Goal: Transaction & Acquisition: Purchase product/service

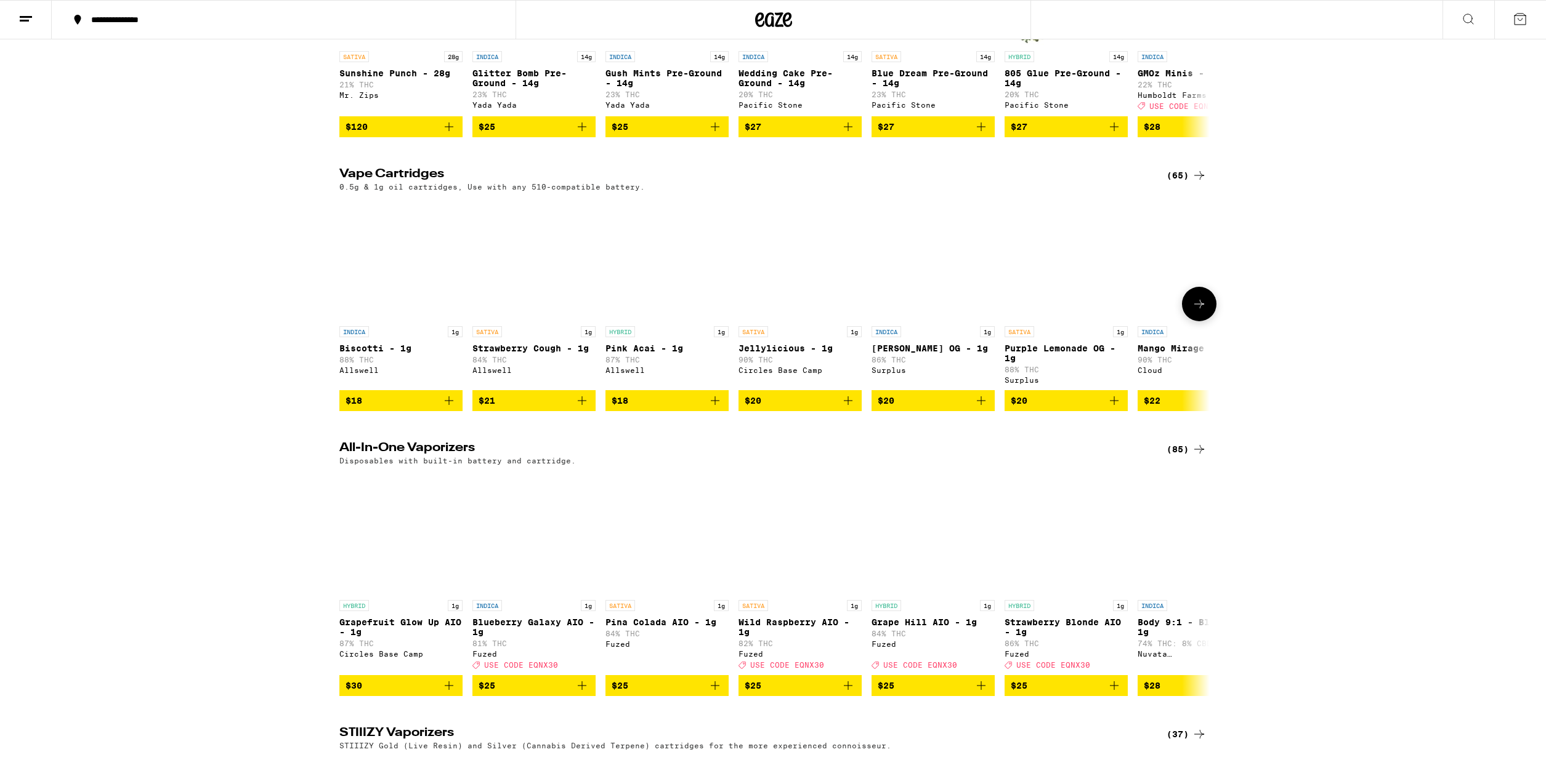
scroll to position [1511, 0]
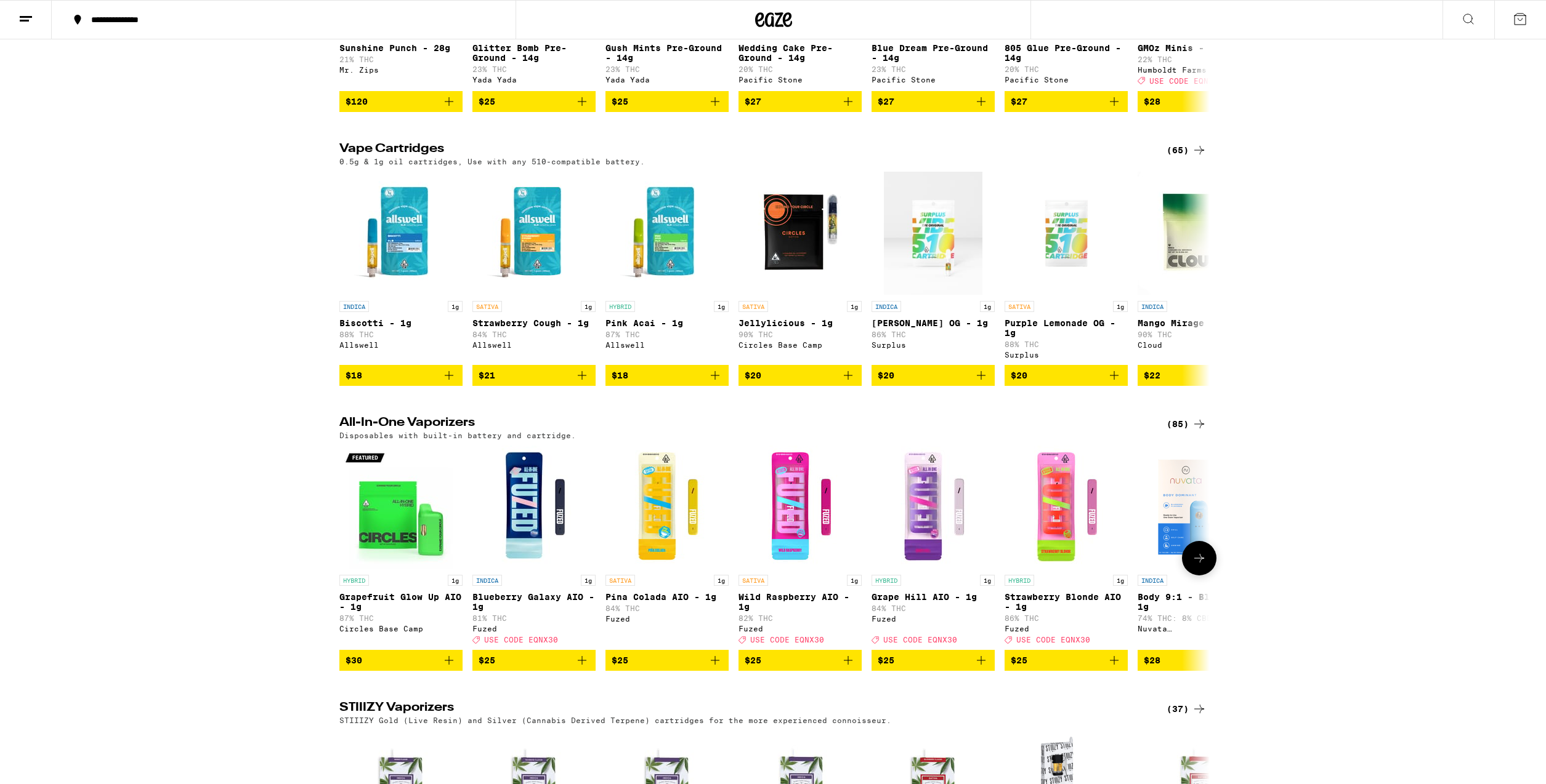
click at [1197, 566] on icon at bounding box center [1198, 557] width 14 height 14
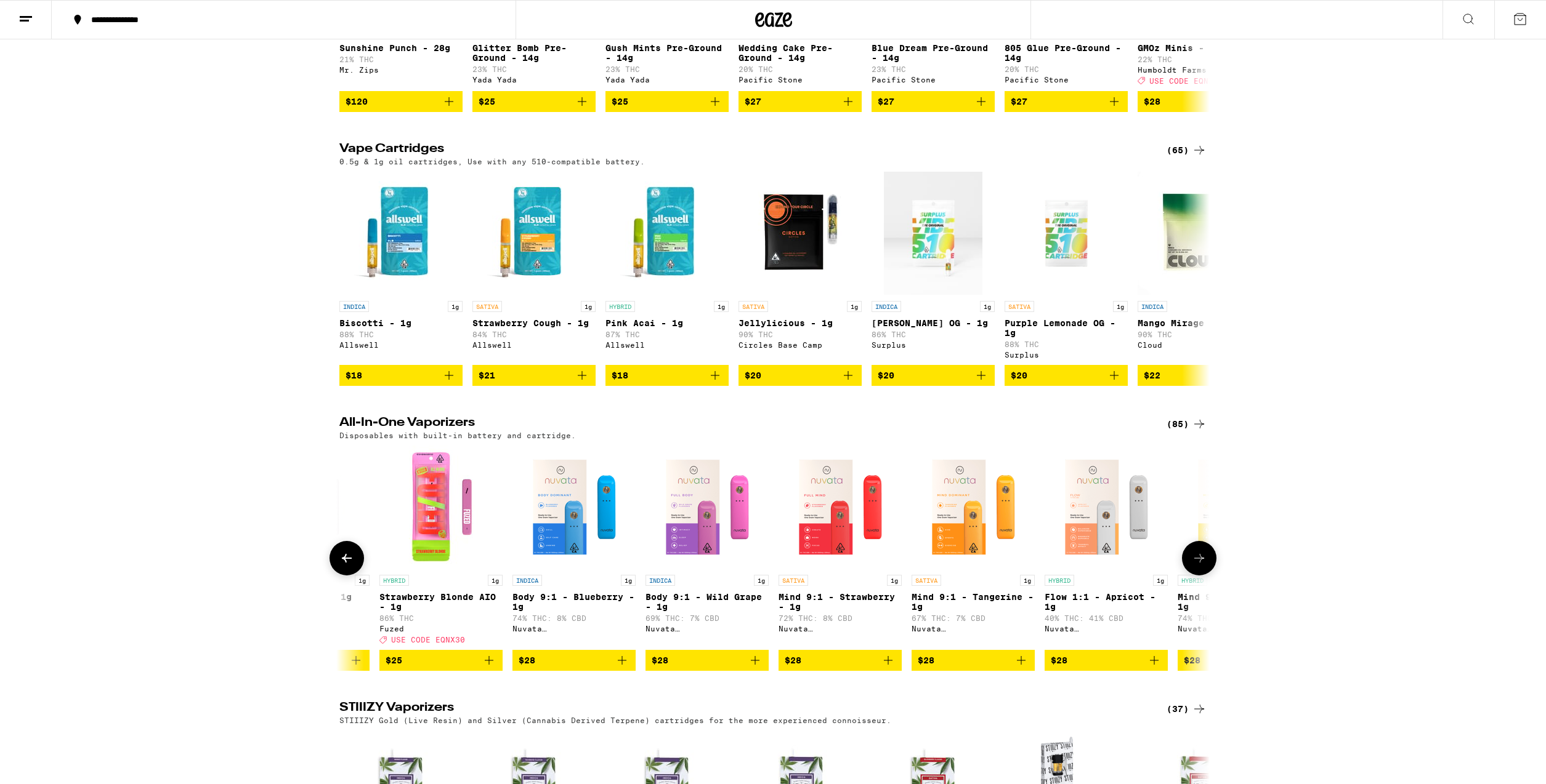
scroll to position [0, 733]
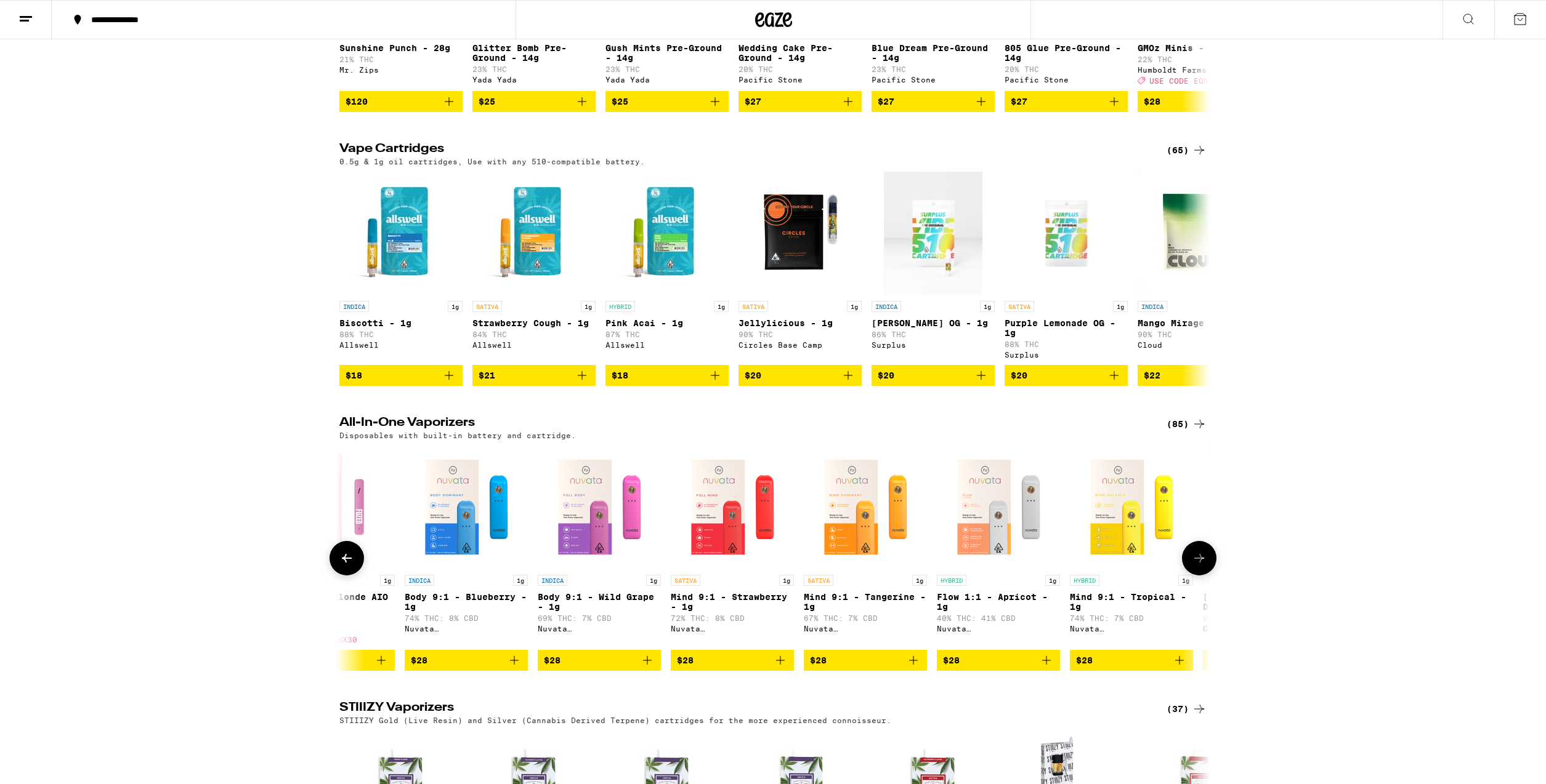
click at [1197, 566] on icon at bounding box center [1198, 557] width 14 height 14
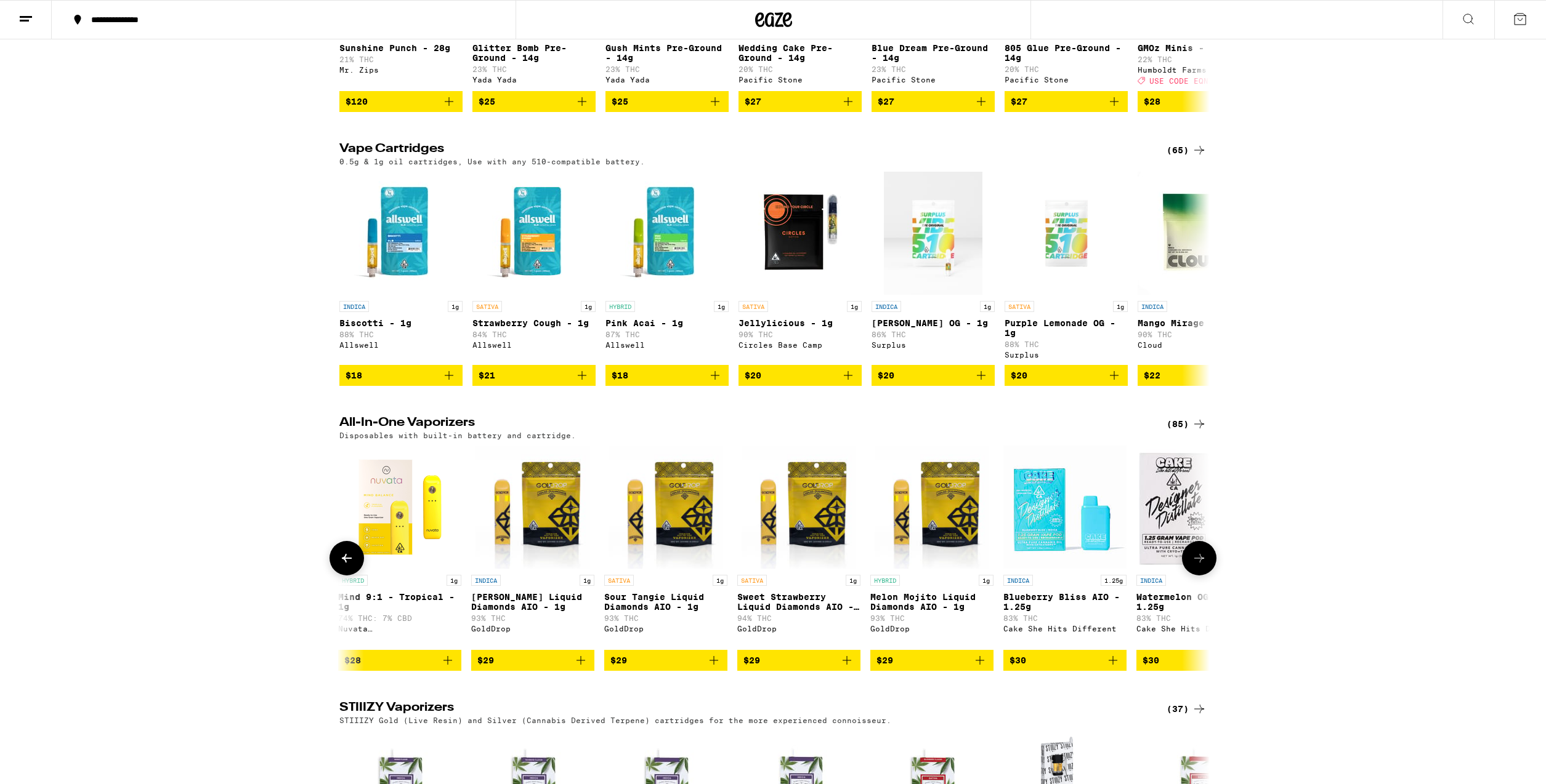
scroll to position [0, 1465]
click at [1197, 566] on icon at bounding box center [1198, 557] width 14 height 14
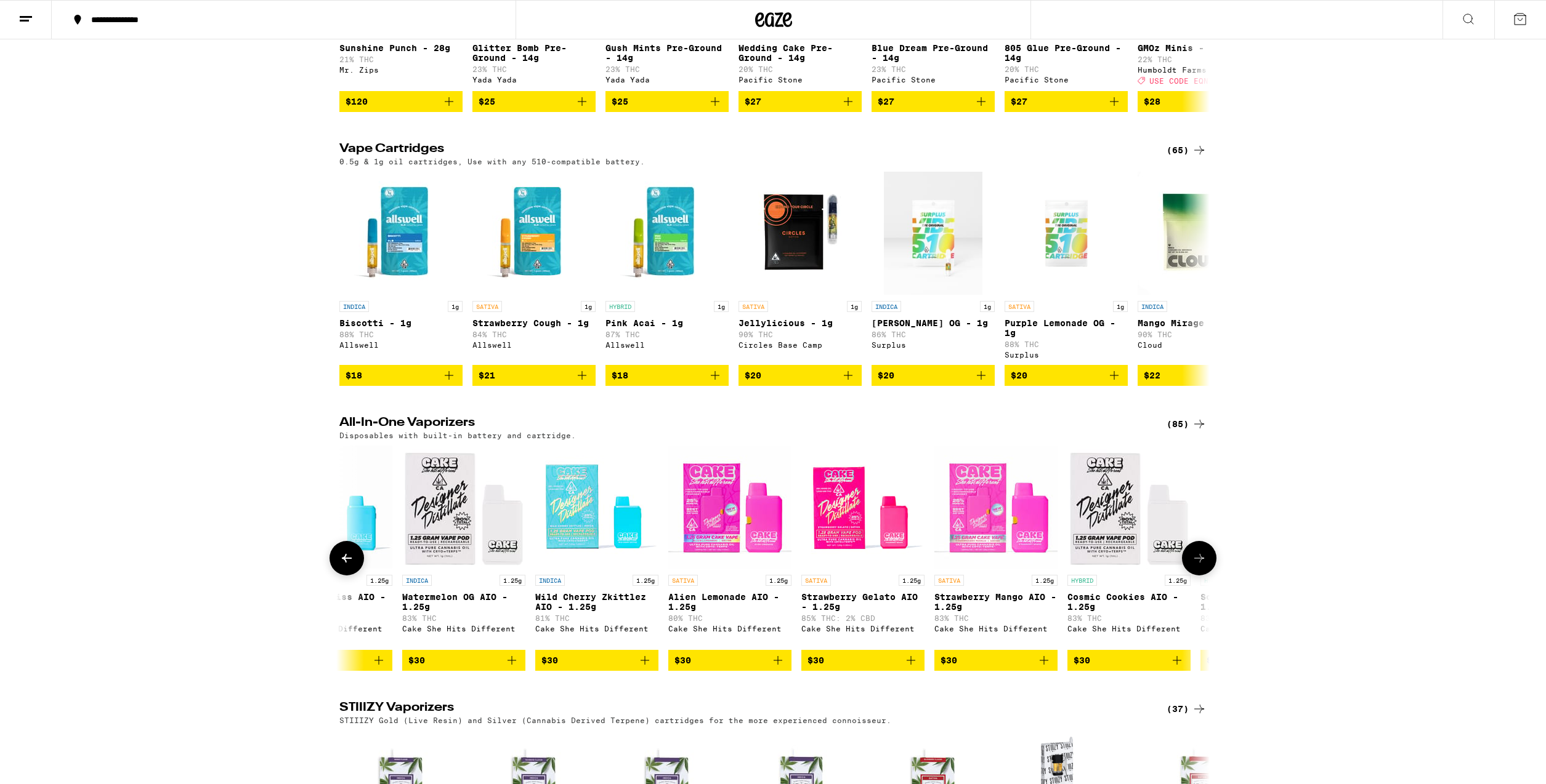
click at [1197, 566] on icon at bounding box center [1198, 557] width 14 height 14
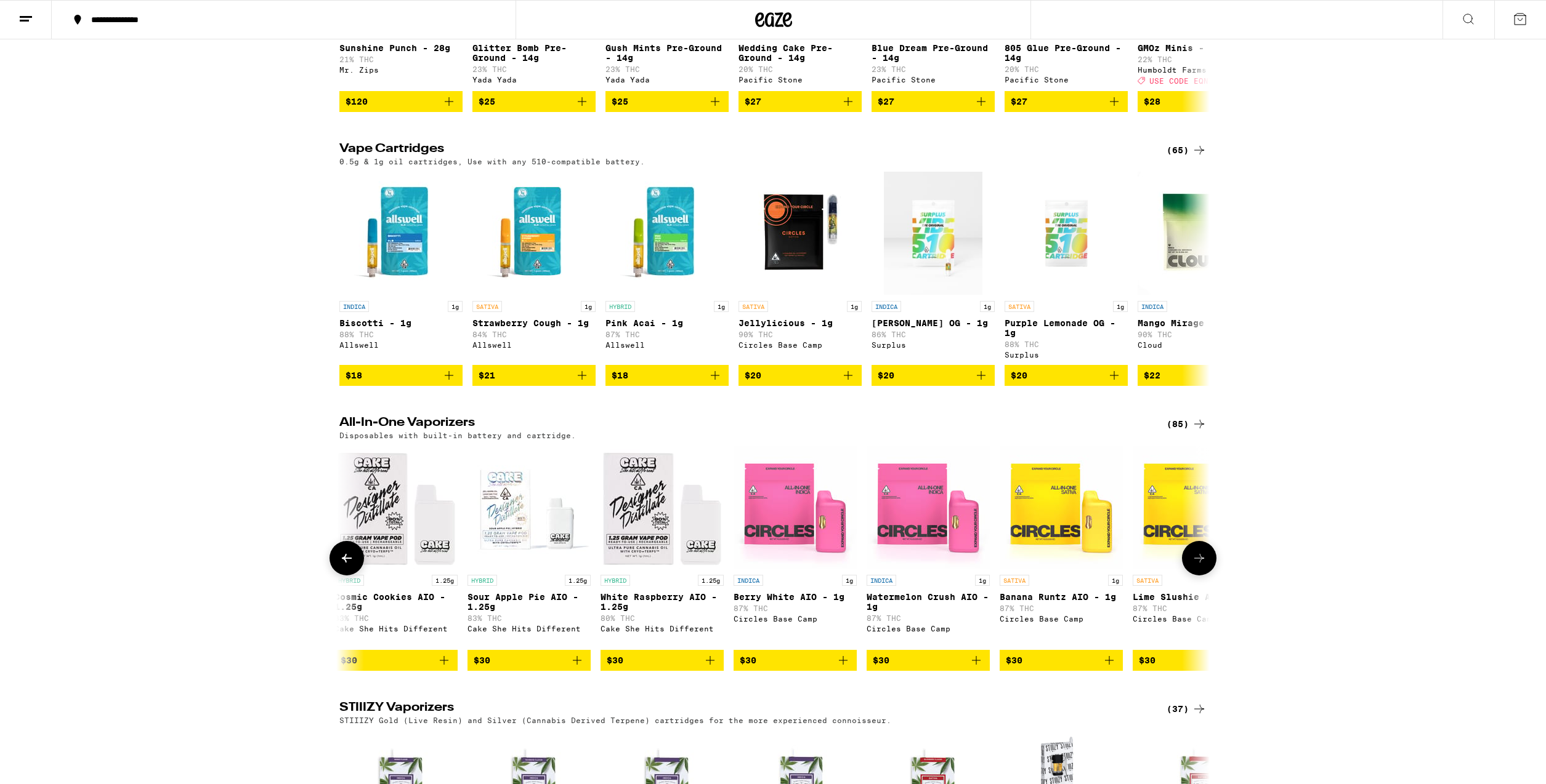
click at [1197, 566] on icon at bounding box center [1198, 557] width 14 height 14
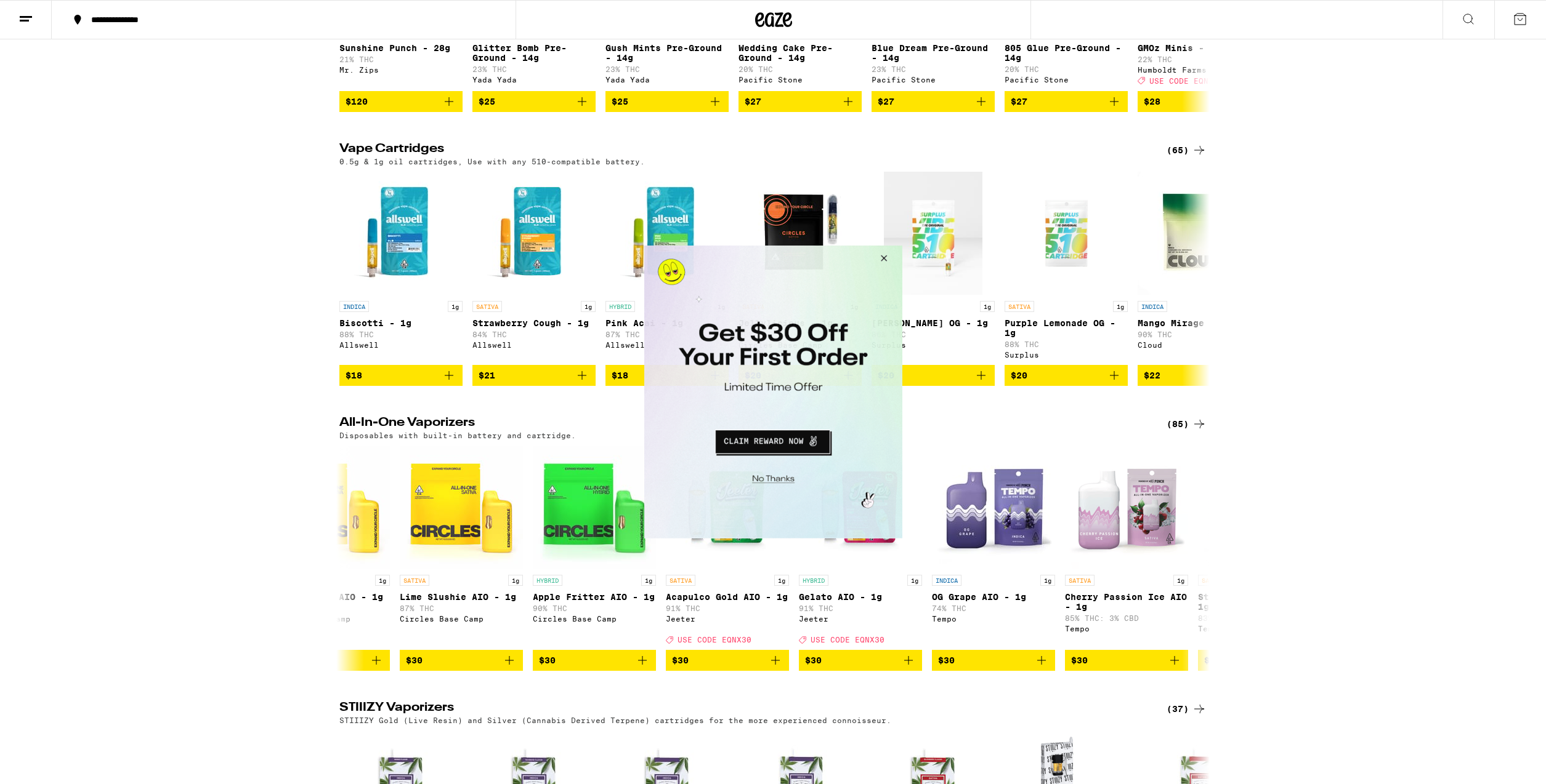
click at [888, 254] on button "Close Modal" at bounding box center [881, 260] width 33 height 30
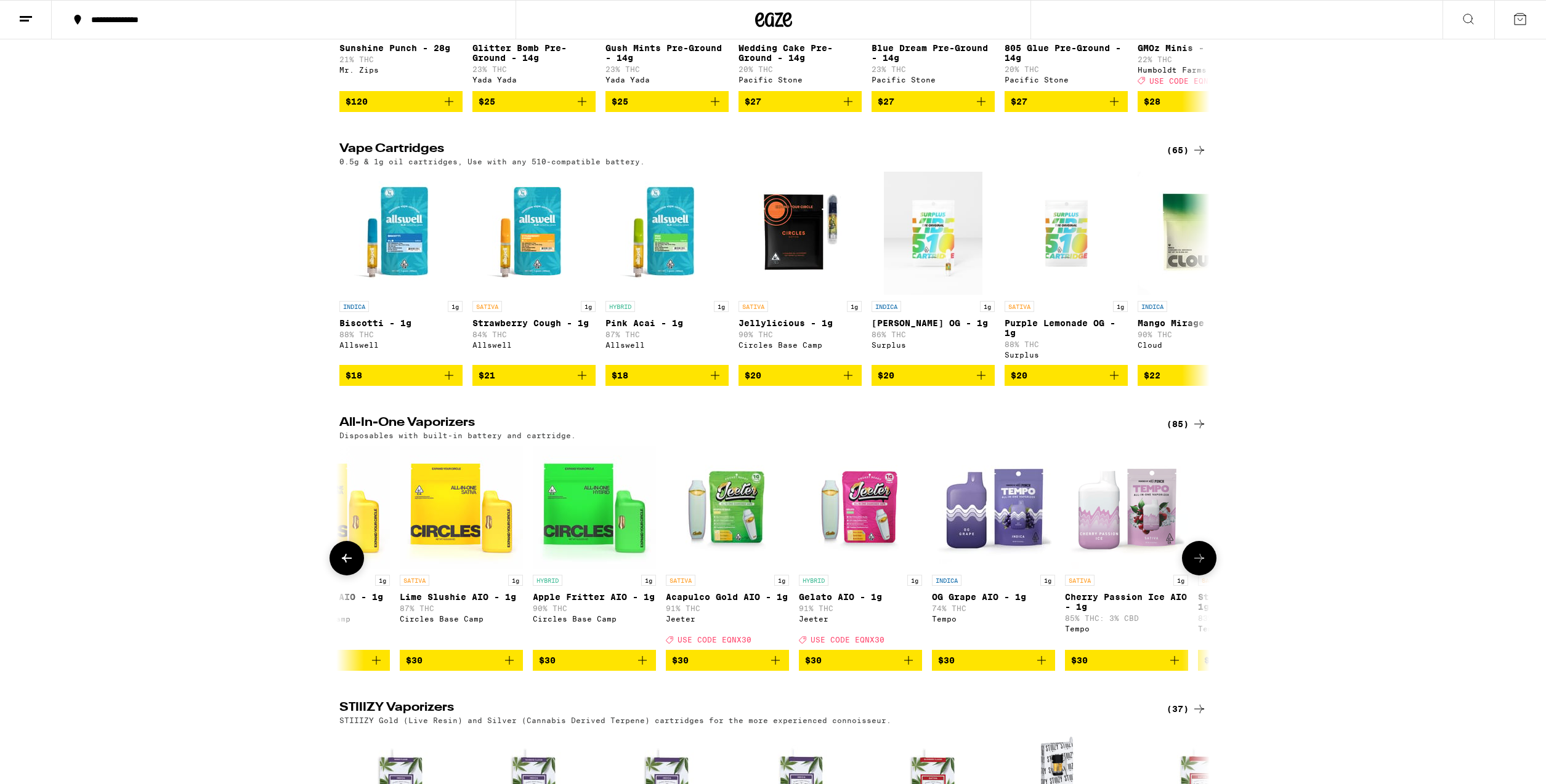
click at [1197, 566] on icon at bounding box center [1198, 557] width 14 height 14
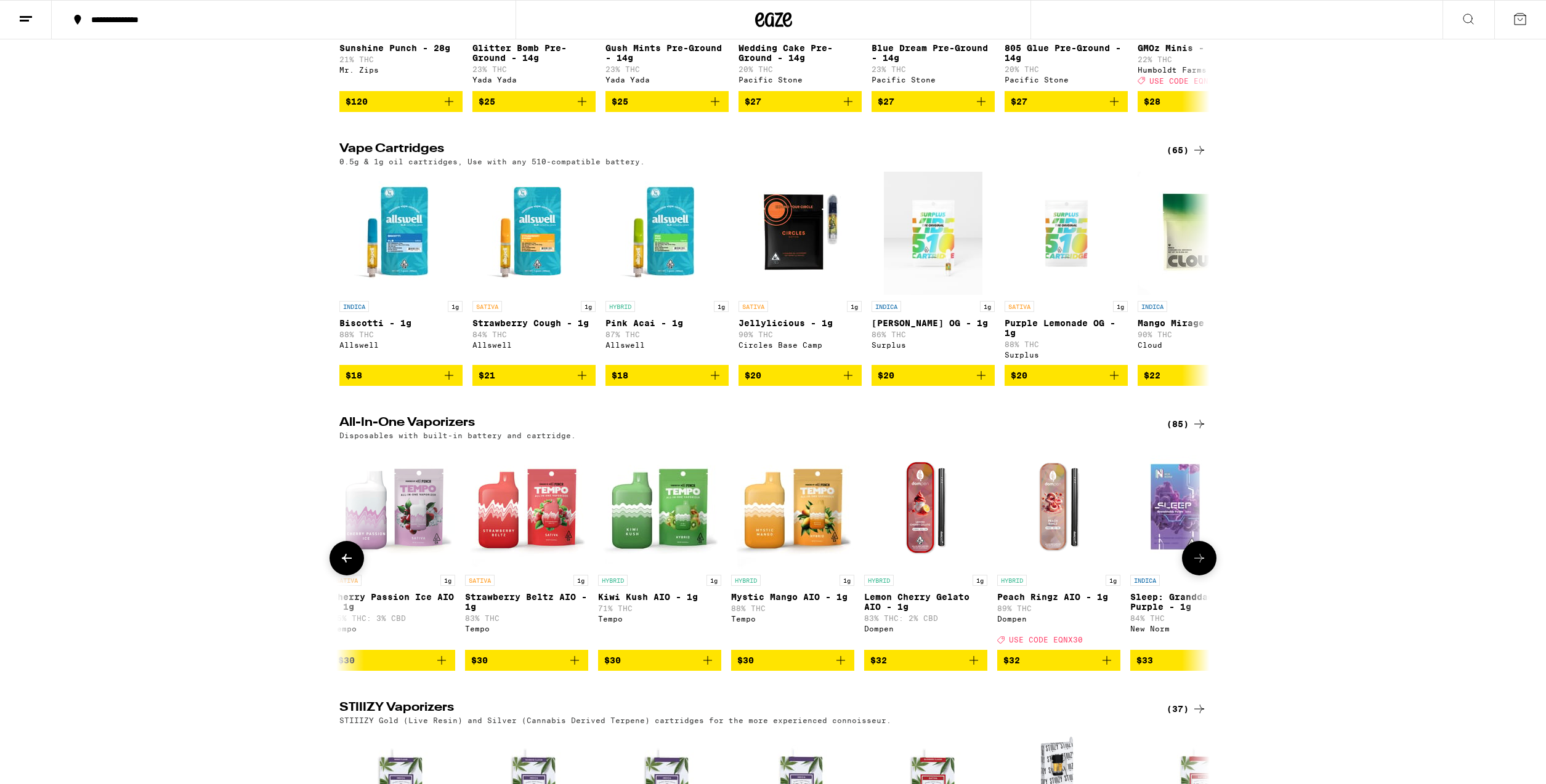
click at [1197, 566] on icon at bounding box center [1198, 557] width 14 height 14
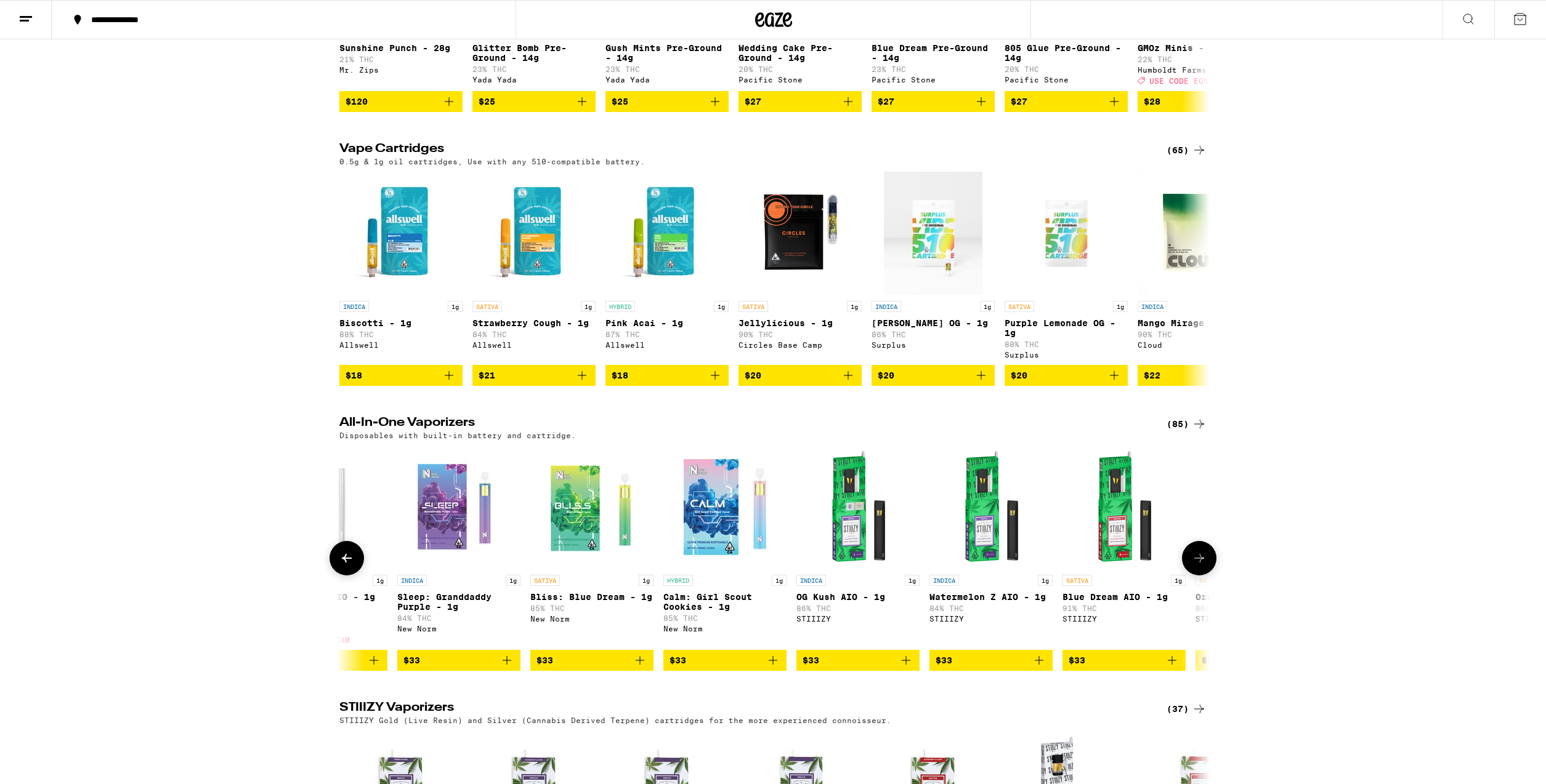
click at [1197, 566] on icon at bounding box center [1198, 557] width 14 height 14
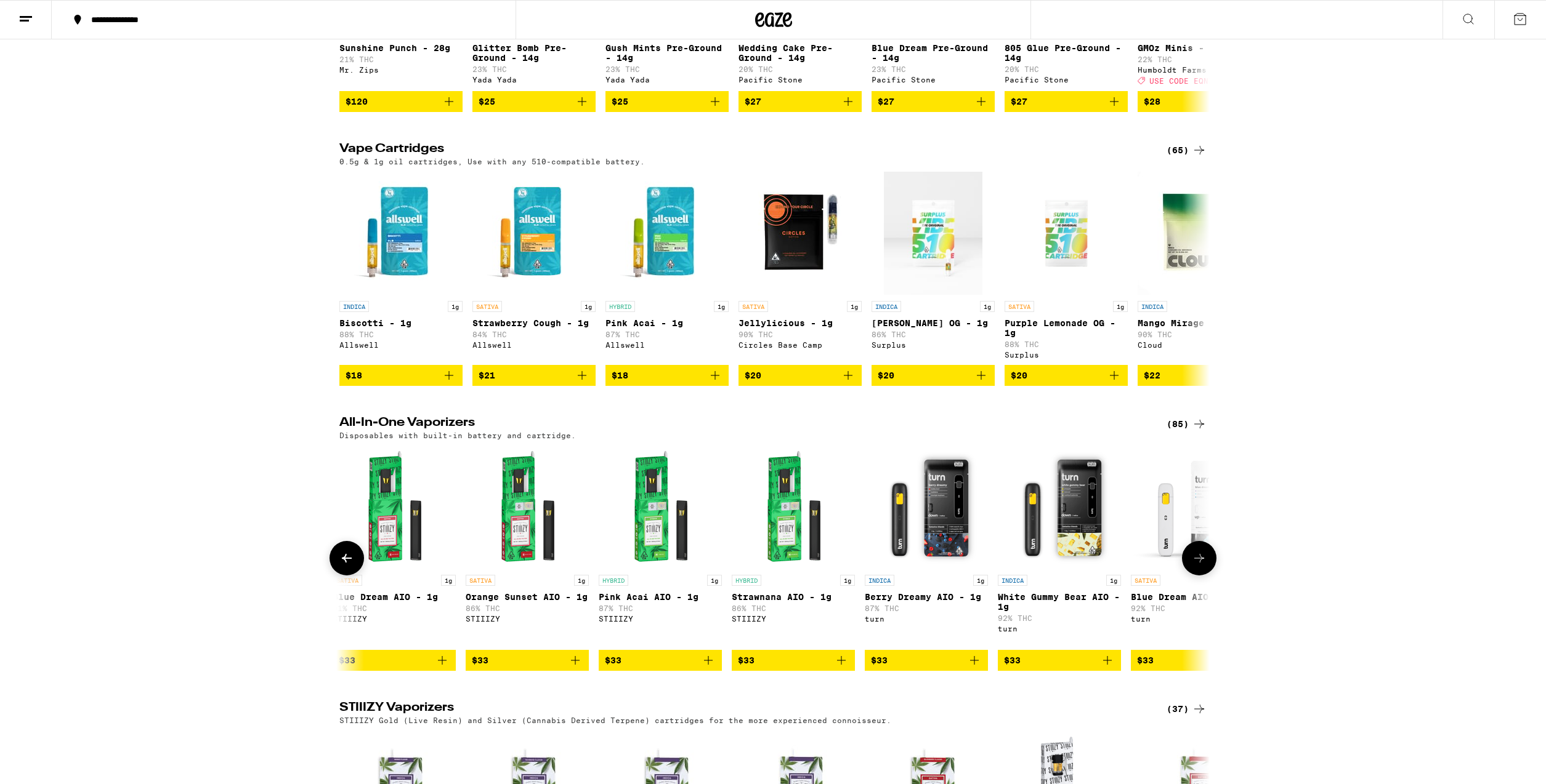
scroll to position [0, 5862]
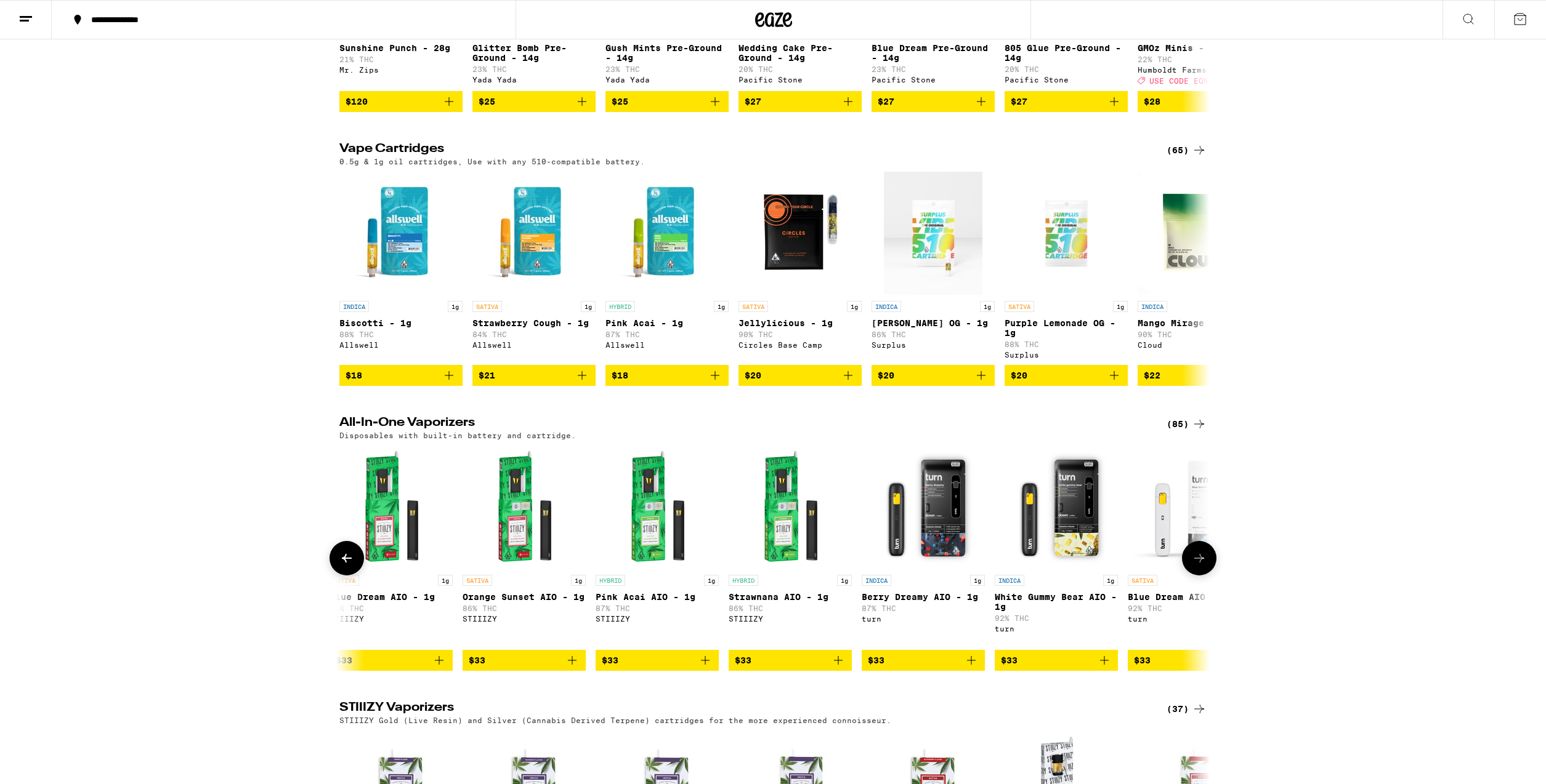
click at [1197, 566] on icon at bounding box center [1198, 557] width 14 height 14
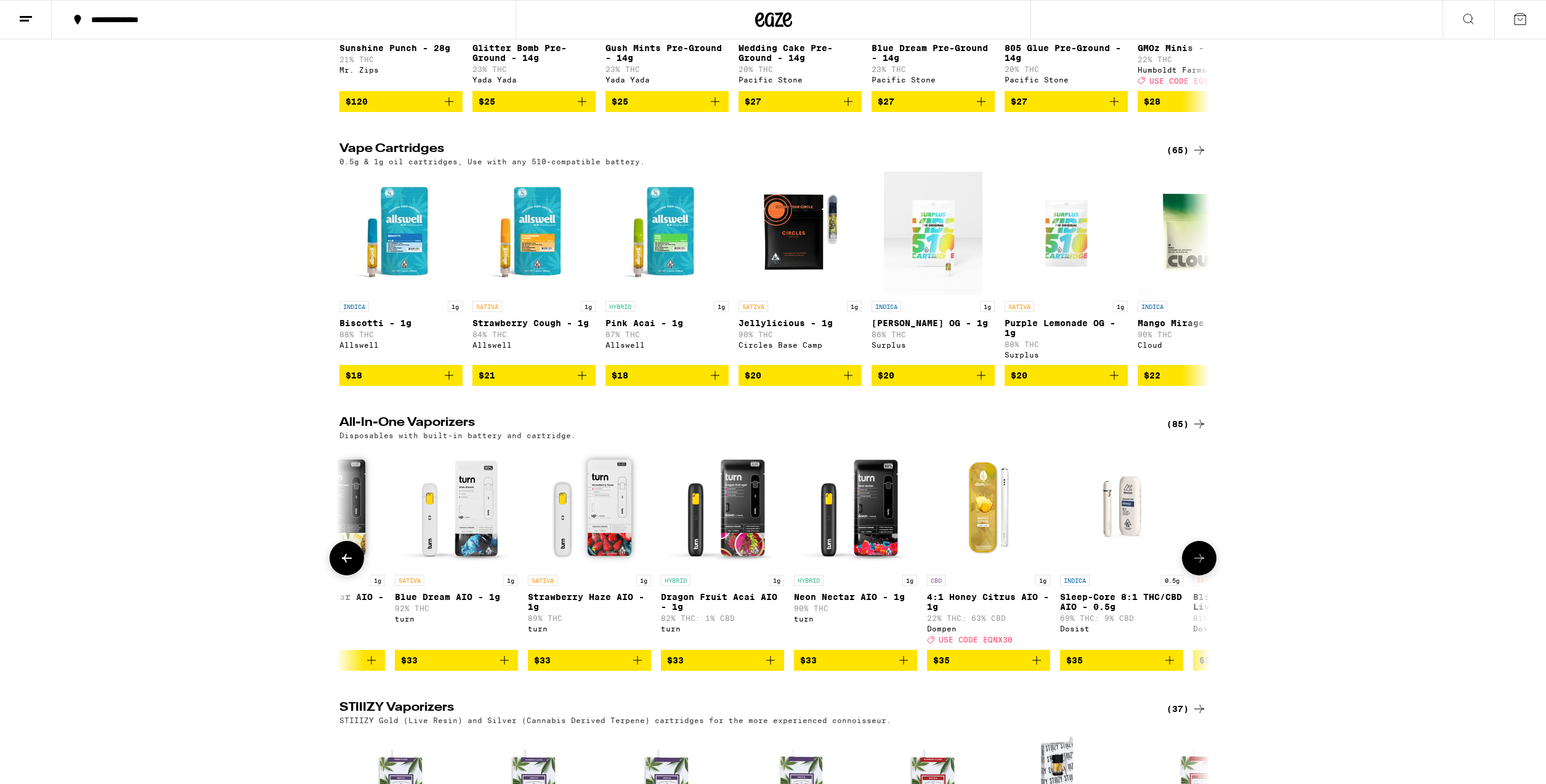
click at [1197, 566] on icon at bounding box center [1198, 557] width 14 height 14
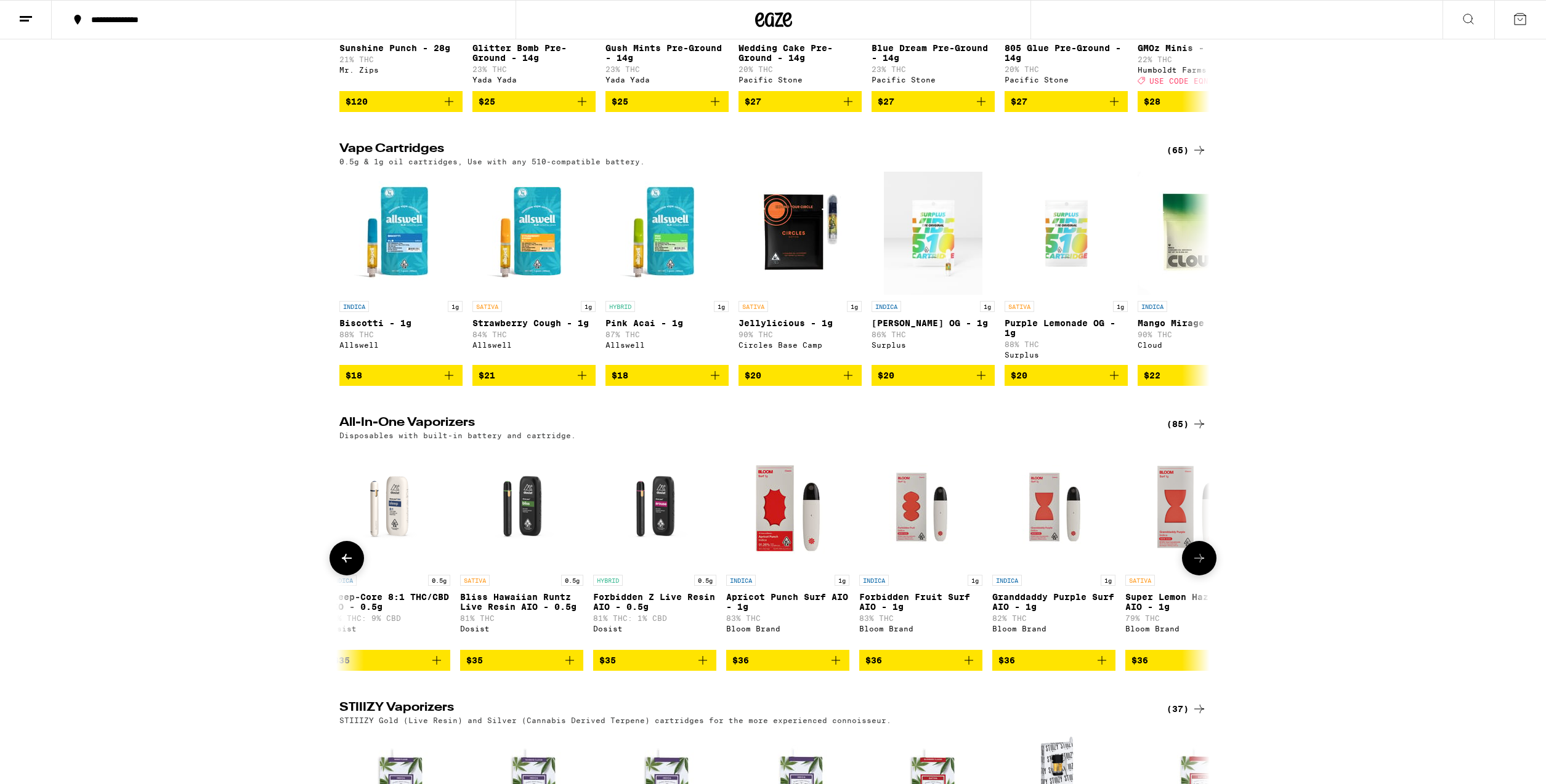
click at [347, 563] on icon at bounding box center [346, 557] width 10 height 8
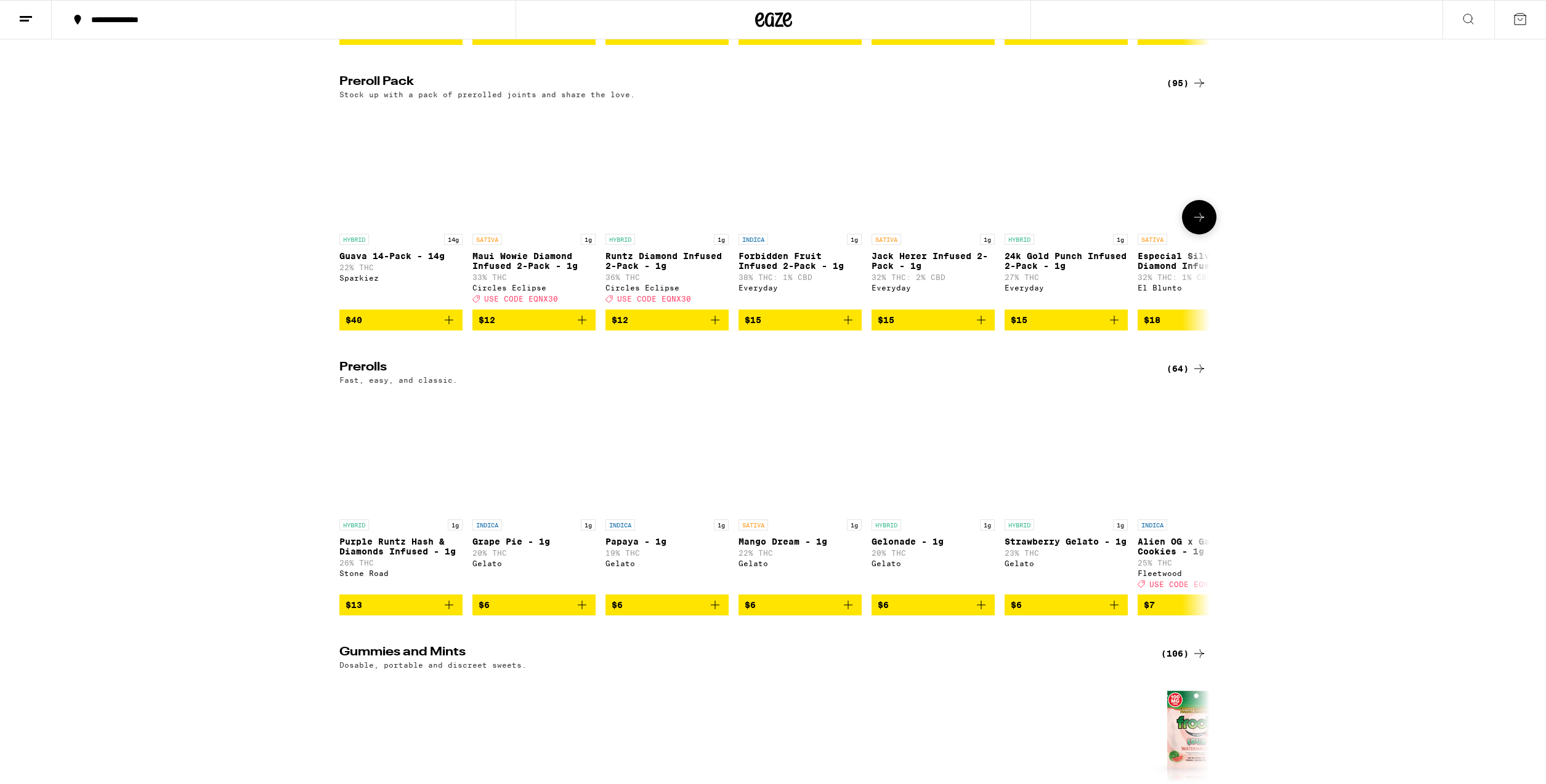
scroll to position [2973, 0]
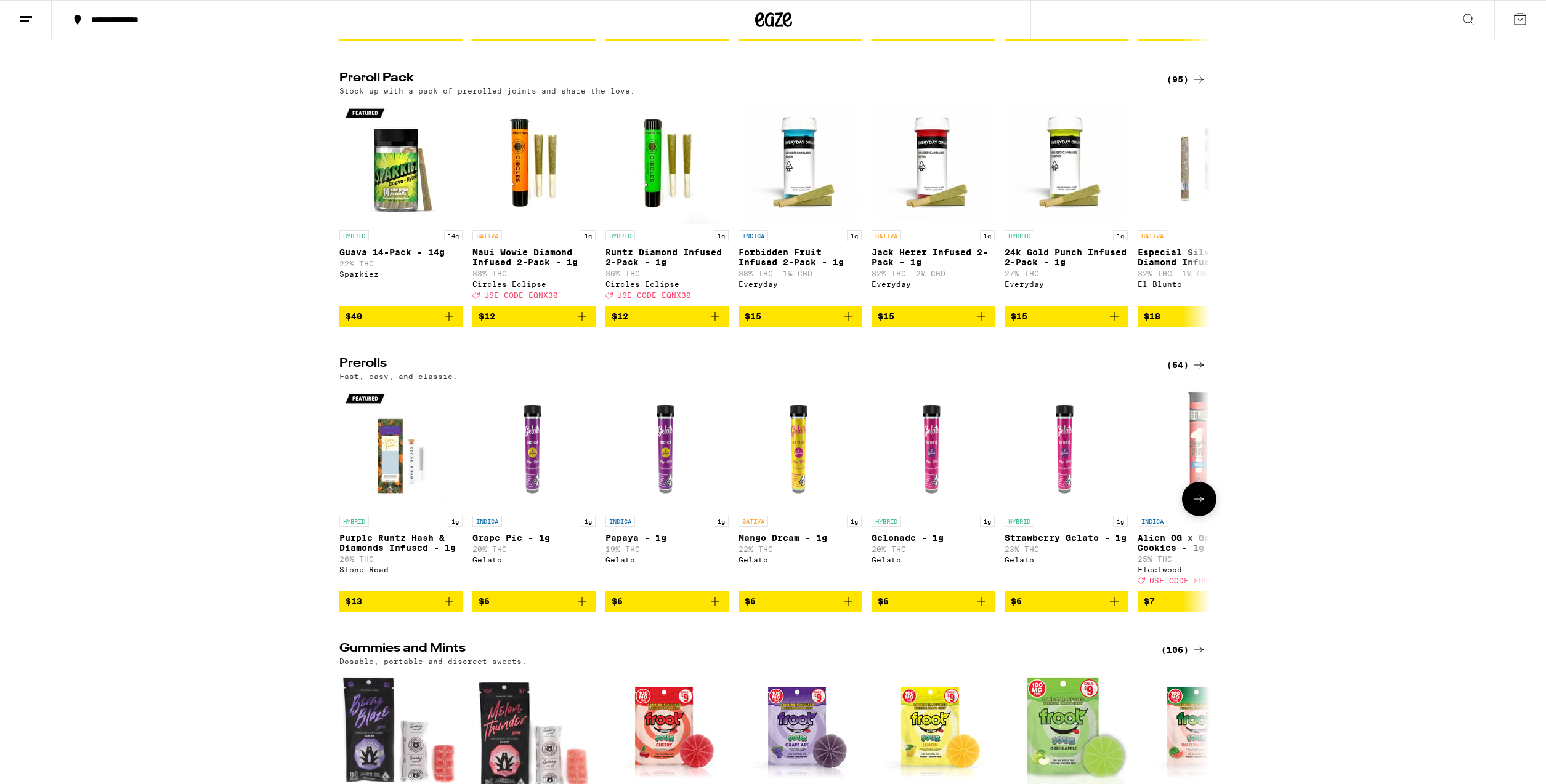
click at [1210, 516] on button at bounding box center [1198, 499] width 34 height 34
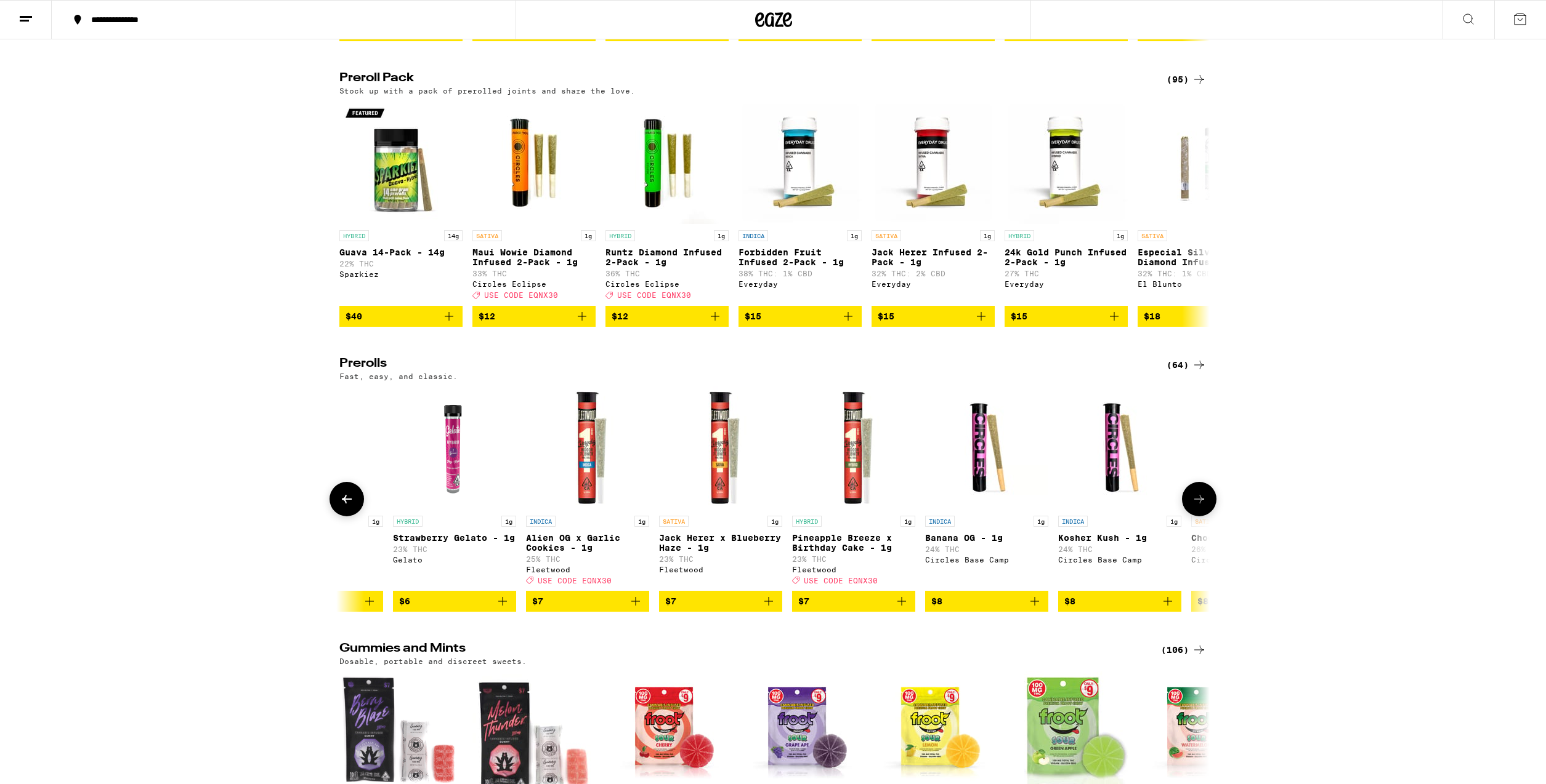
scroll to position [0, 733]
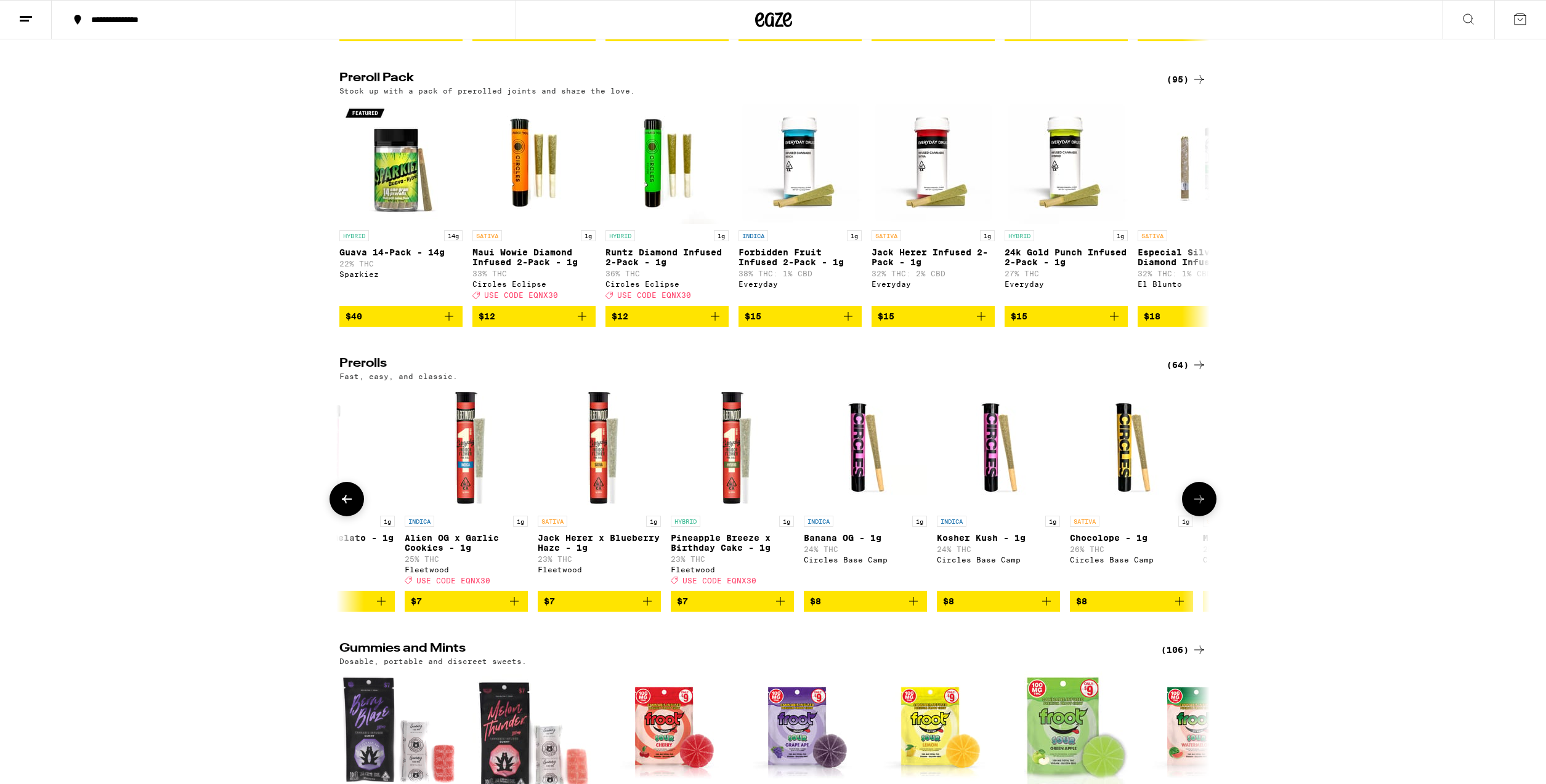
click at [1210, 516] on button at bounding box center [1198, 499] width 34 height 34
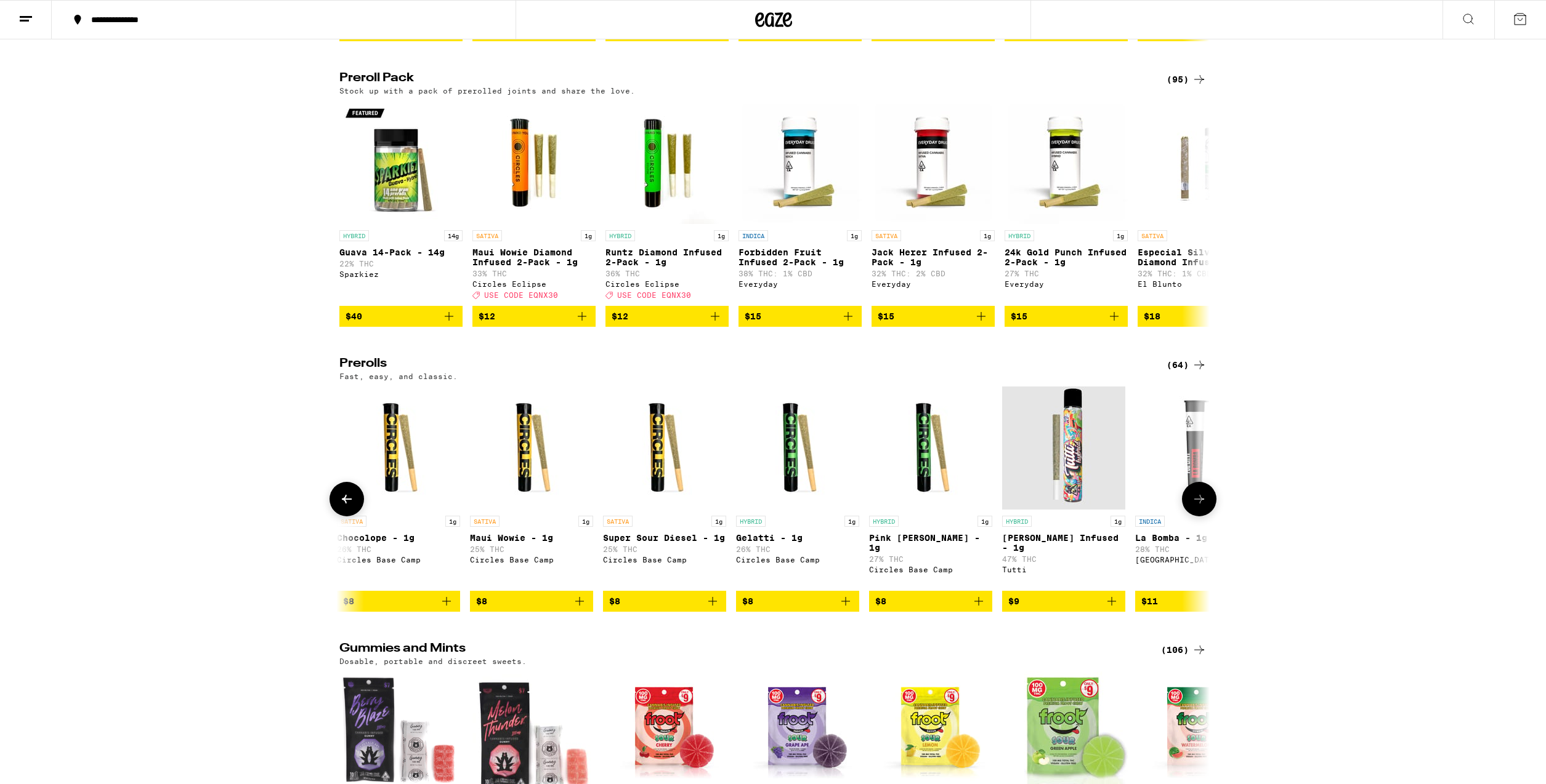
click at [1210, 516] on button at bounding box center [1198, 499] width 34 height 34
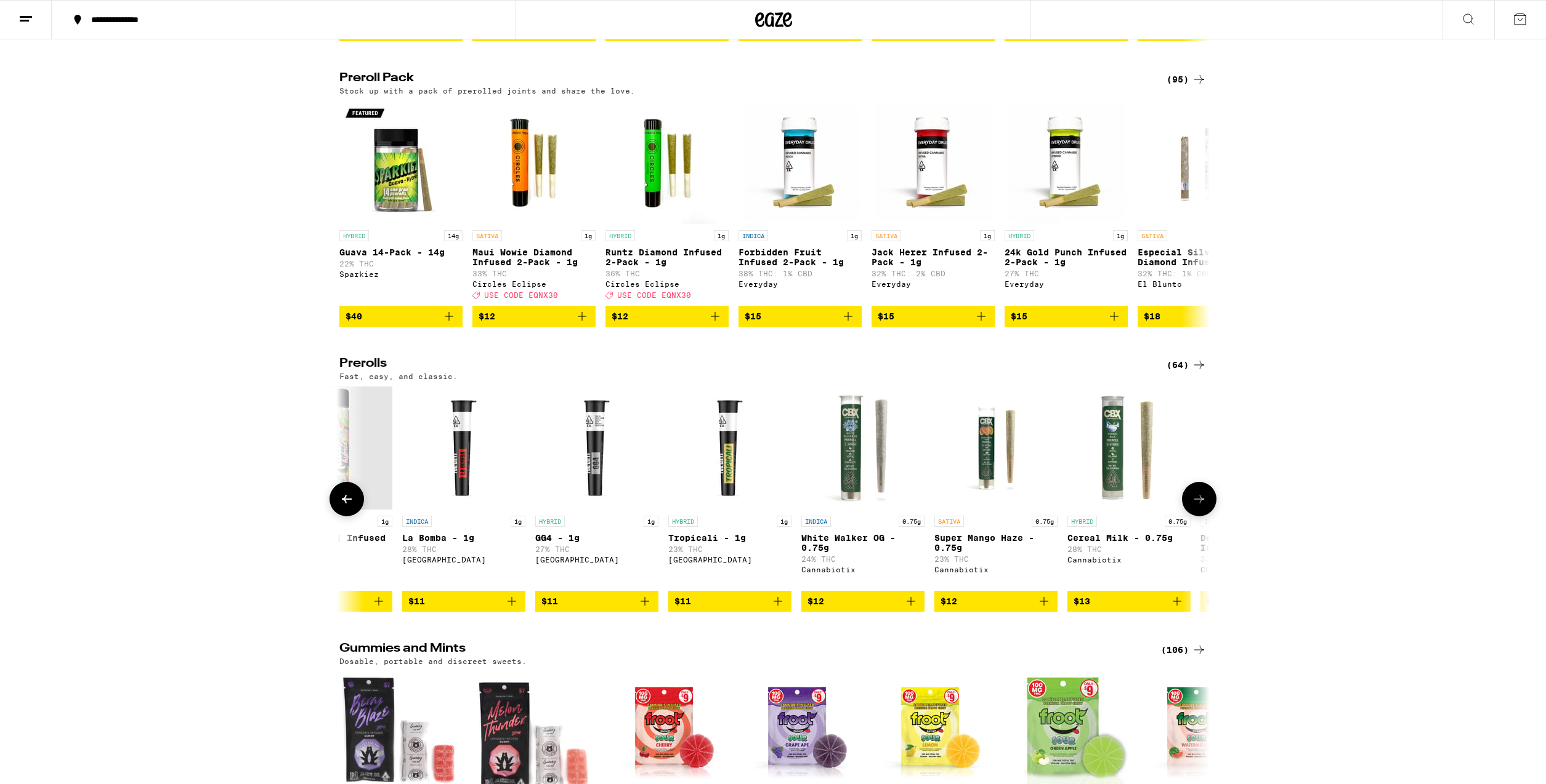
click at [1207, 516] on button at bounding box center [1198, 499] width 34 height 34
